Goal: Information Seeking & Learning: Learn about a topic

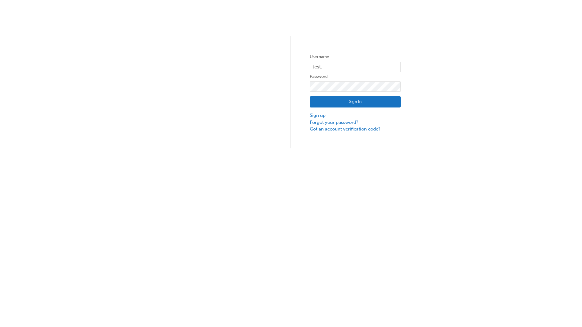
type input "test.e2e.user14"
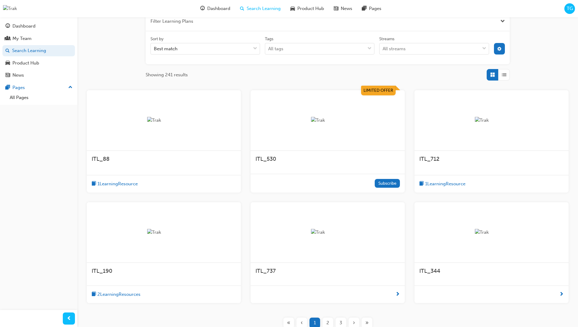
scroll to position [109, 0]
